Goal: Task Accomplishment & Management: Use online tool/utility

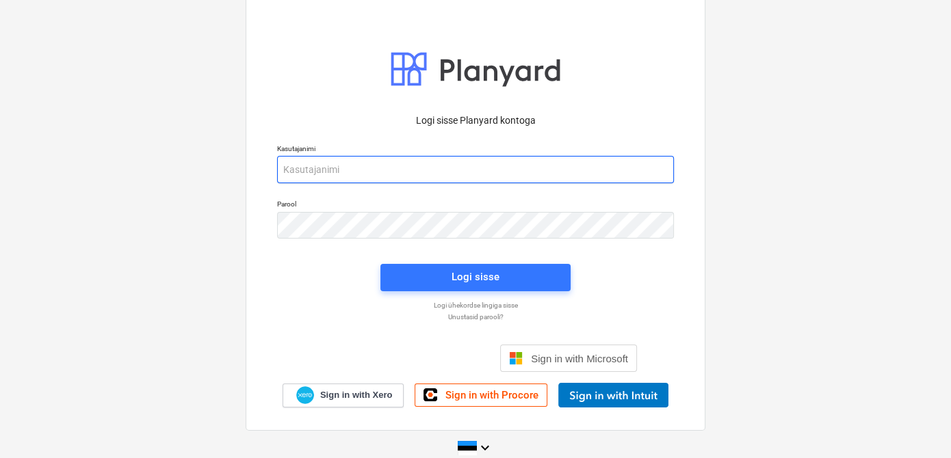
click at [419, 169] on input "email" at bounding box center [475, 169] width 397 height 27
type input "[EMAIL_ADDRESS][DOMAIN_NAME]"
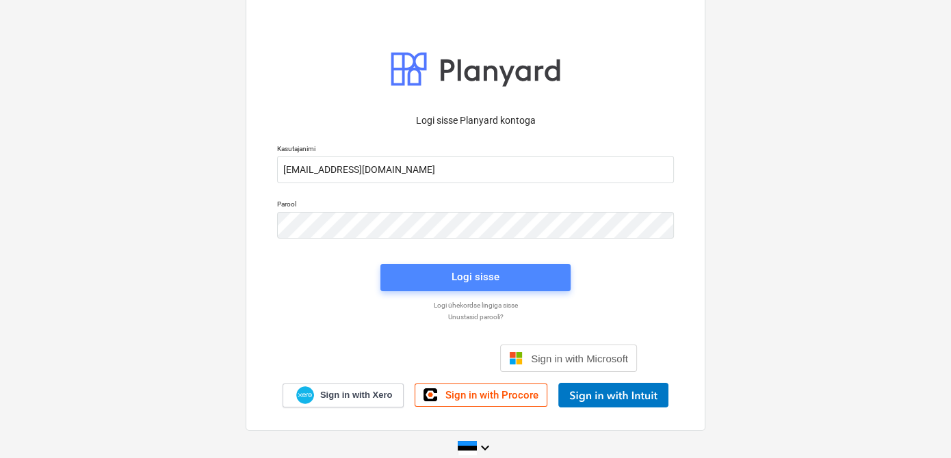
click at [413, 281] on span "Logi sisse" at bounding box center [475, 277] width 157 height 18
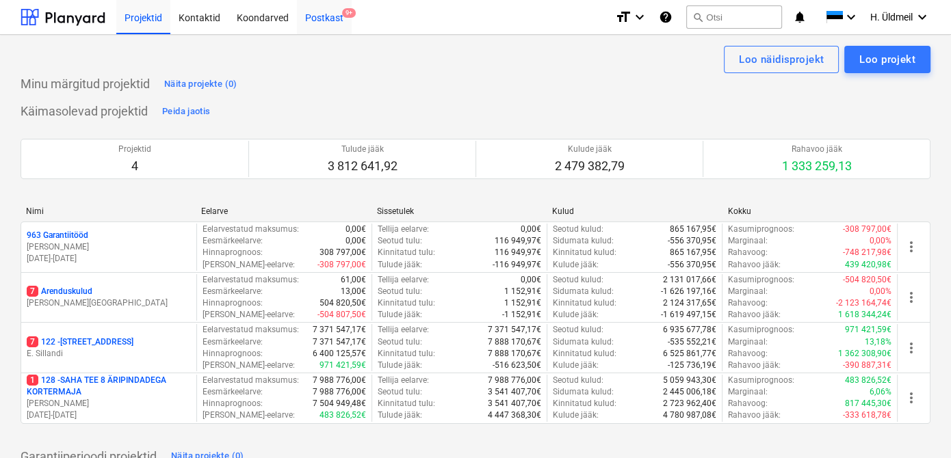
click at [310, 18] on div "Postkast 9+" at bounding box center [324, 16] width 55 height 35
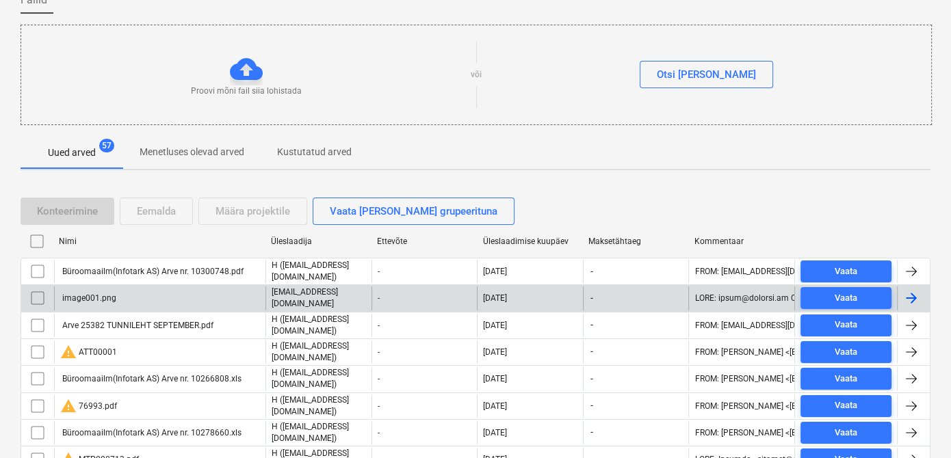
scroll to position [124, 0]
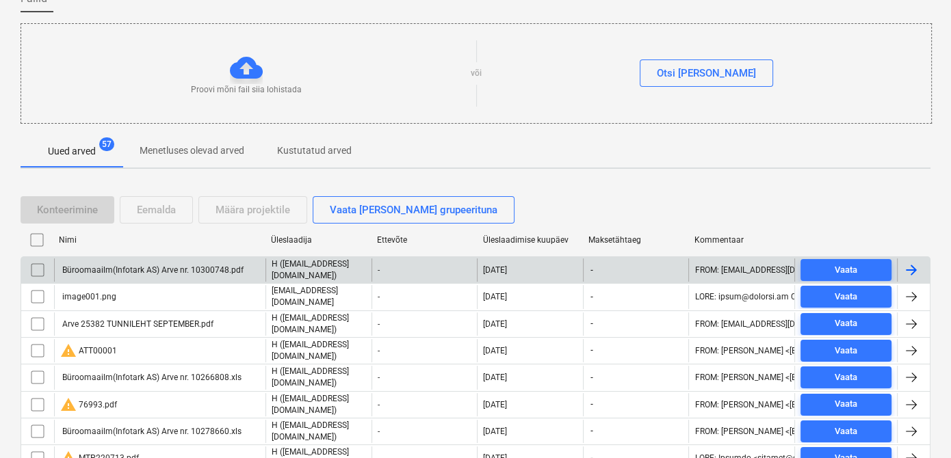
click at [40, 267] on input "checkbox" at bounding box center [38, 270] width 22 height 22
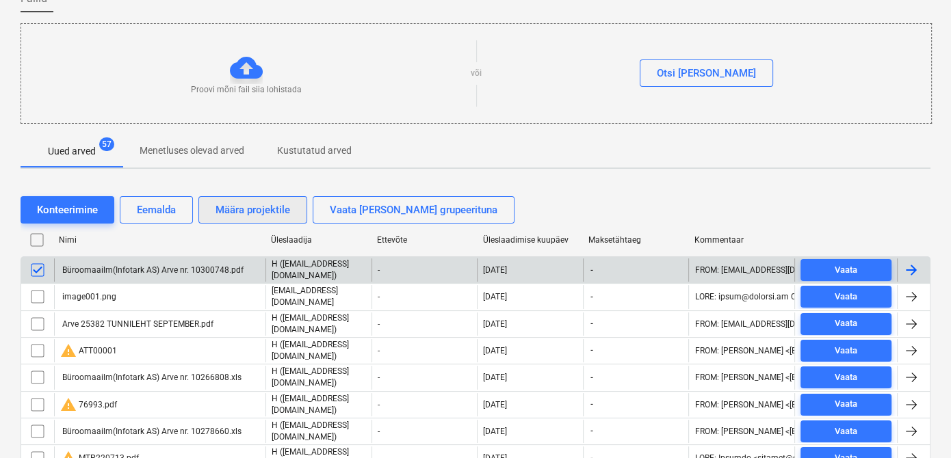
click at [229, 211] on div "Määra projektile" at bounding box center [253, 210] width 75 height 18
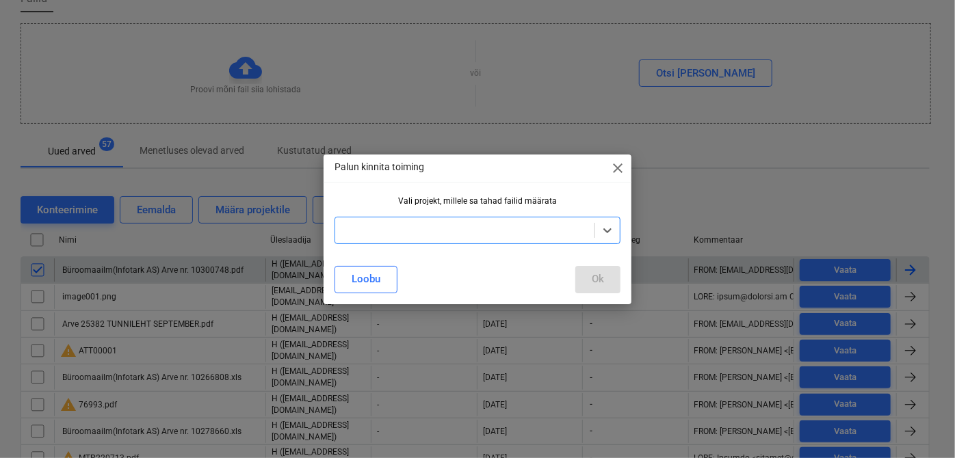
click at [379, 232] on div at bounding box center [465, 231] width 246 height 14
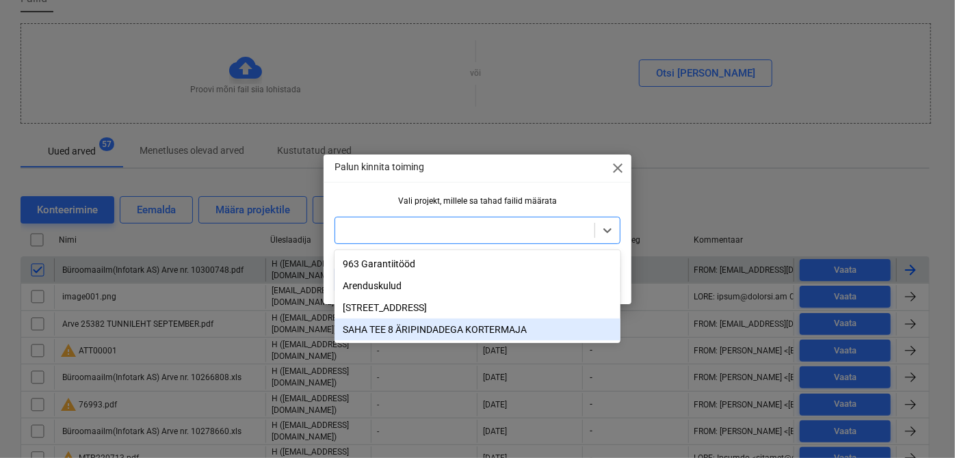
click at [384, 328] on div "SAHA TEE 8 ÄRIPINDADEGA KORTERMAJA" at bounding box center [478, 330] width 286 height 22
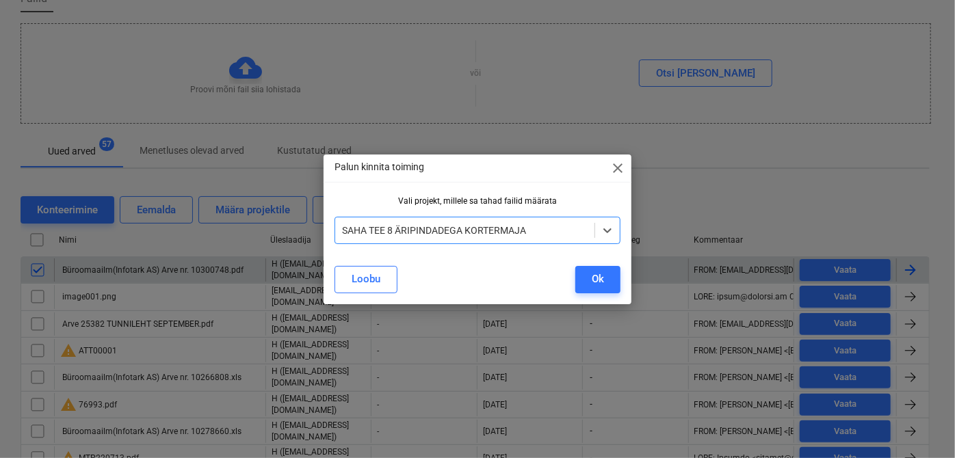
click at [575, 270] on button "Ok" at bounding box center [597, 279] width 45 height 27
